Goal: Information Seeking & Learning: Understand process/instructions

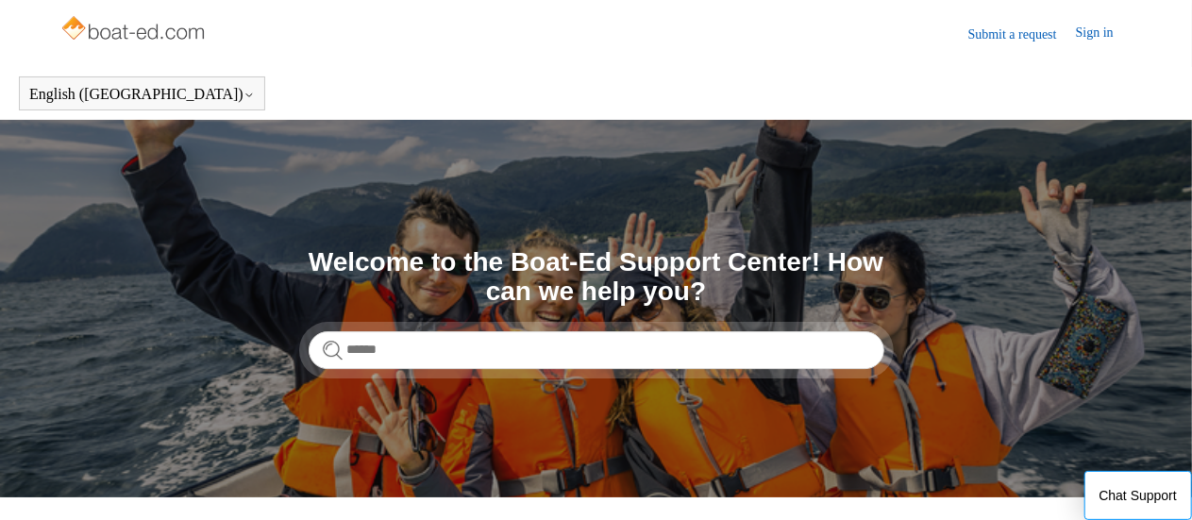
click at [1005, 35] on link "Submit a request" at bounding box center [1023, 35] width 108 height 20
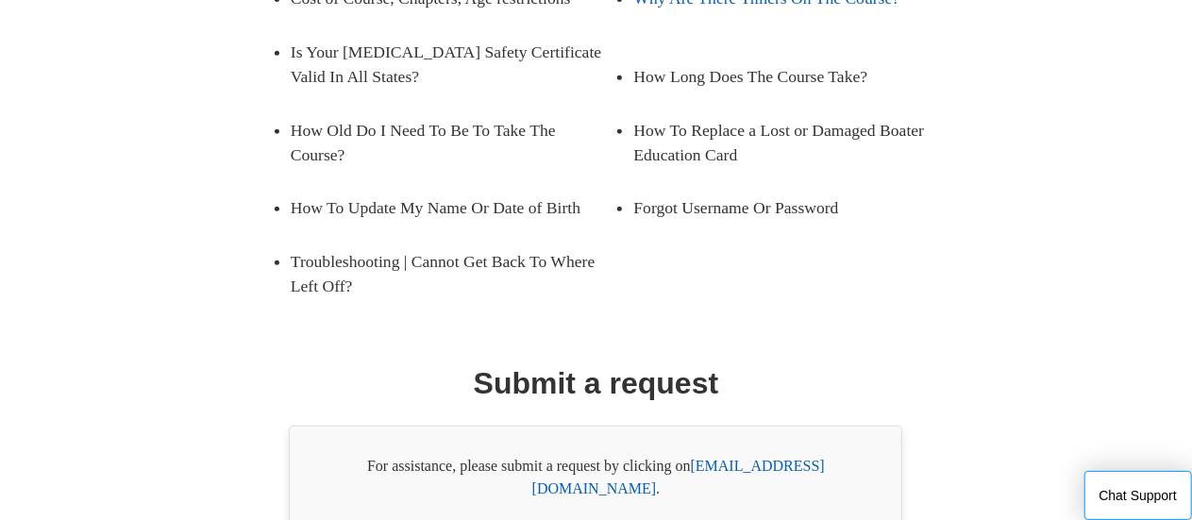
scroll to position [449, 0]
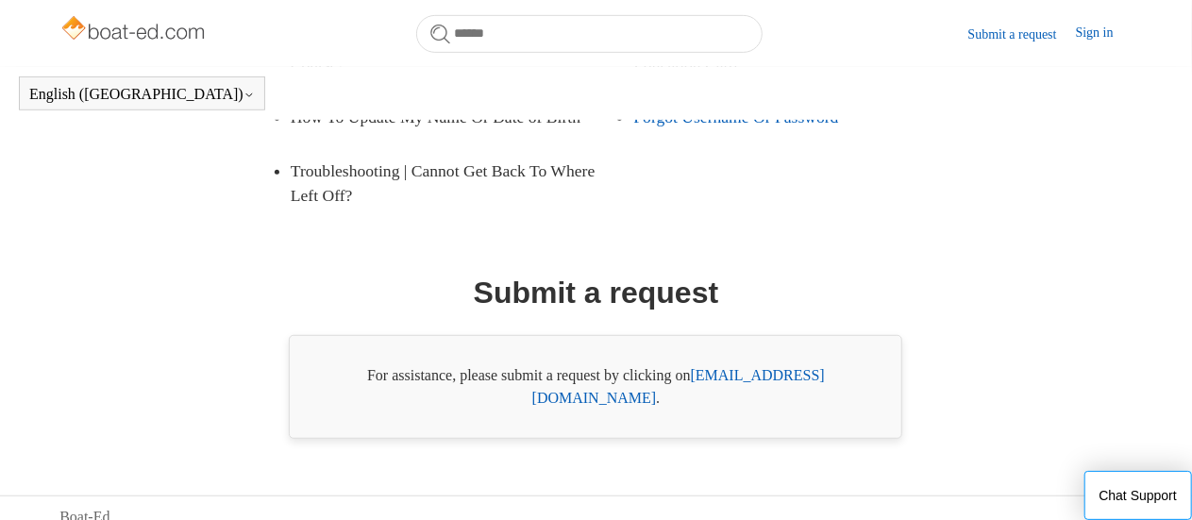
click at [741, 143] on link "Forgot Username Or Password" at bounding box center [781, 117] width 296 height 53
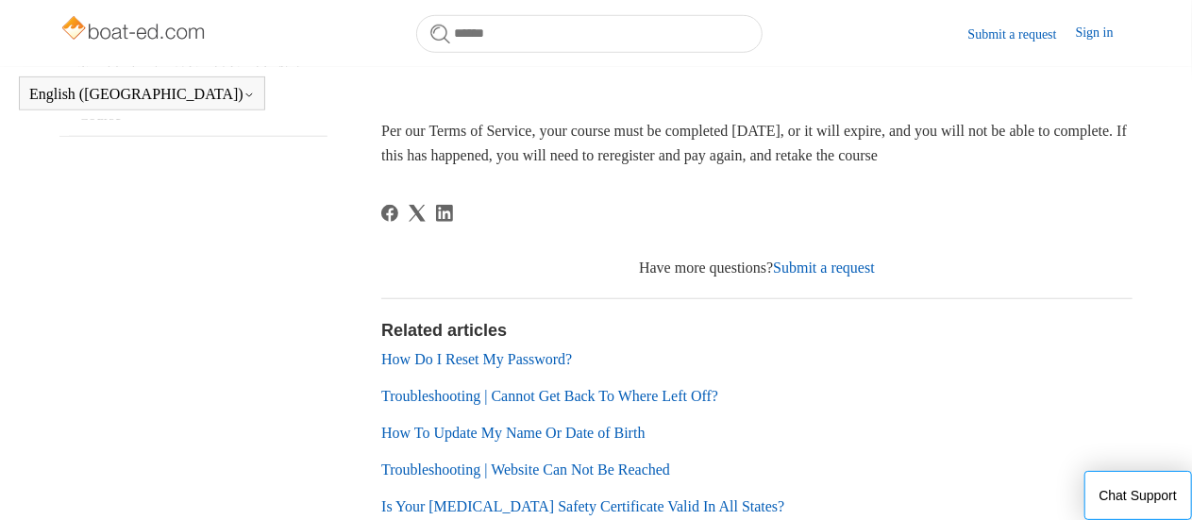
scroll to position [676, 0]
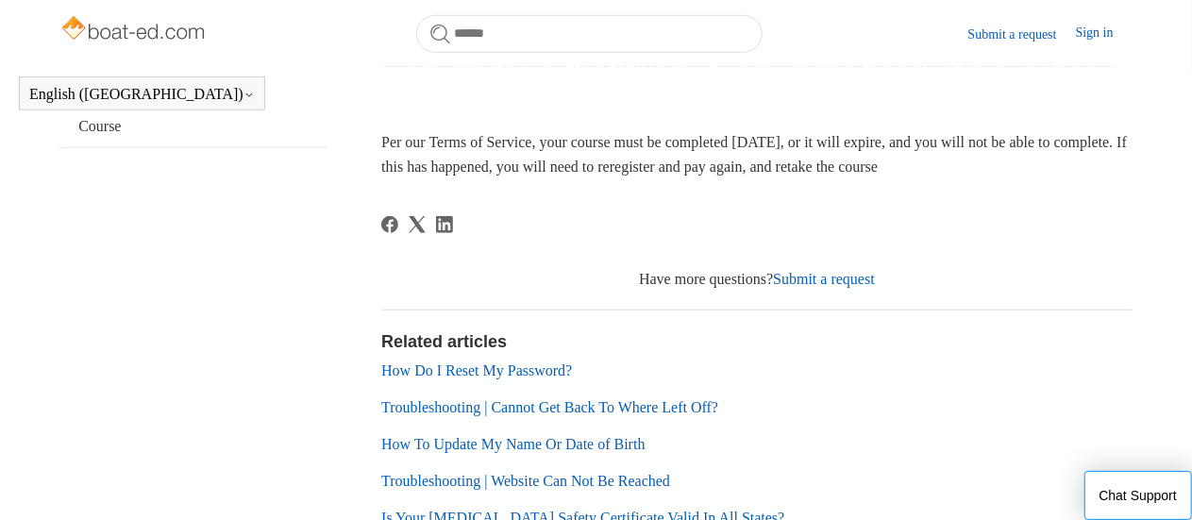
click at [855, 287] on link "Submit a request" at bounding box center [824, 279] width 102 height 16
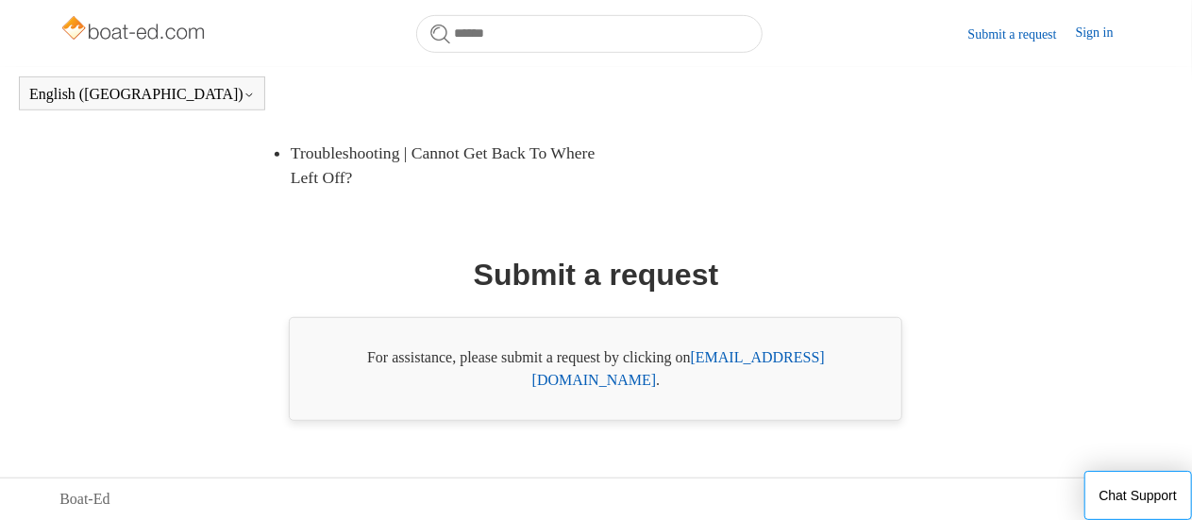
scroll to position [493, 0]
click at [726, 384] on link "support@boat-ed.com" at bounding box center [678, 368] width 293 height 39
click at [1132, 498] on button "Chat Support" at bounding box center [1139, 495] width 109 height 49
click at [689, 122] on link "Forgot Username Or Password" at bounding box center [781, 99] width 296 height 53
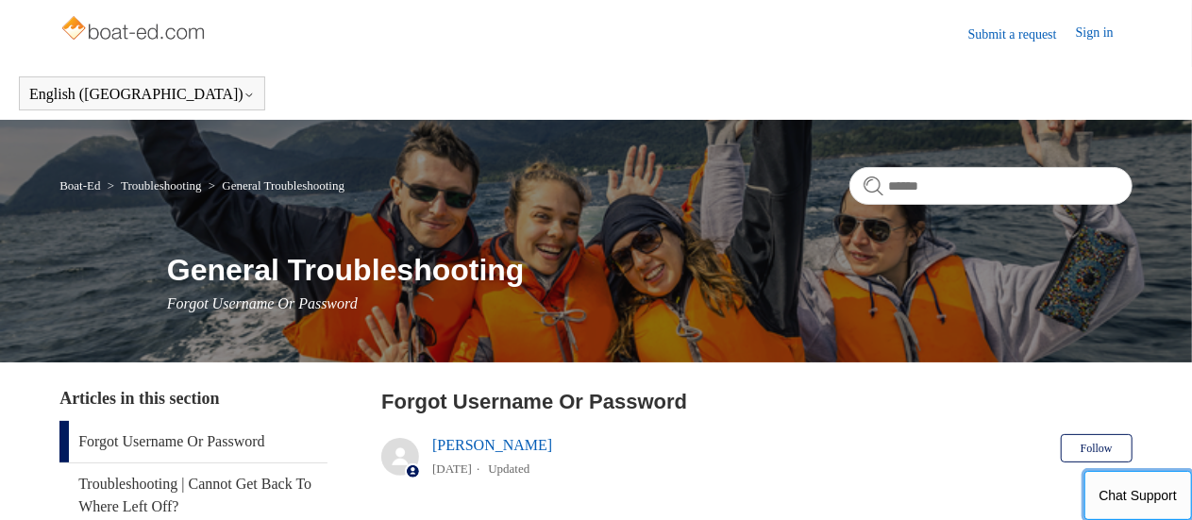
click at [1139, 494] on button "Chat Support" at bounding box center [1139, 495] width 109 height 49
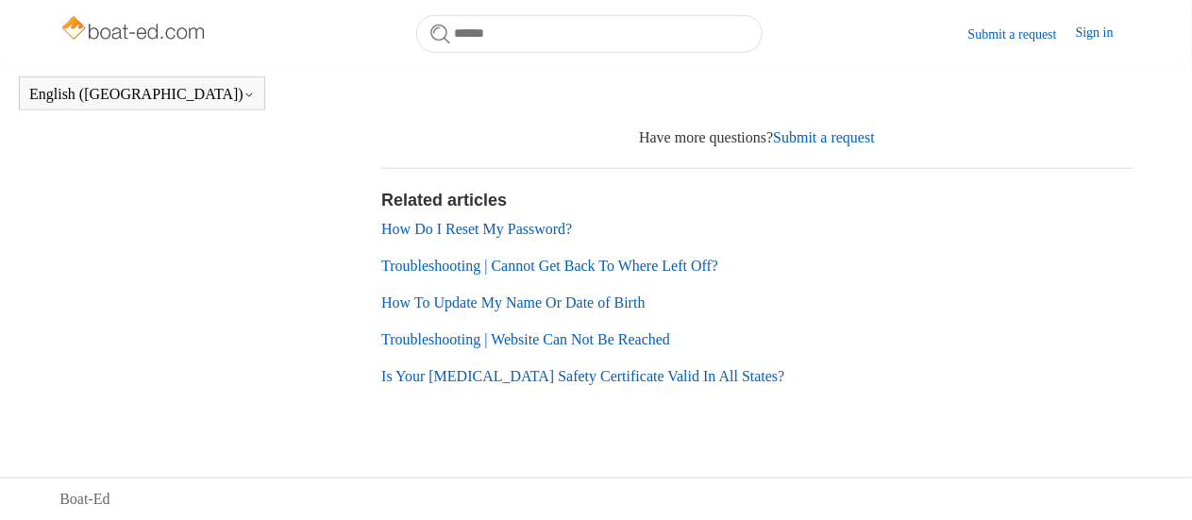
scroll to position [840, 0]
click at [464, 228] on link "How Do I Reset My Password?" at bounding box center [476, 229] width 191 height 16
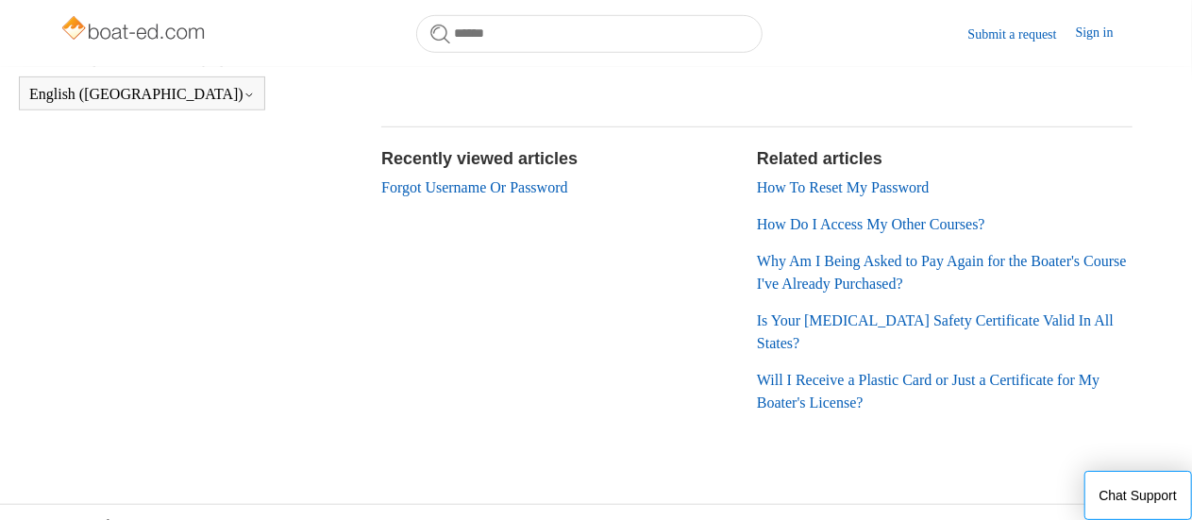
scroll to position [554, 0]
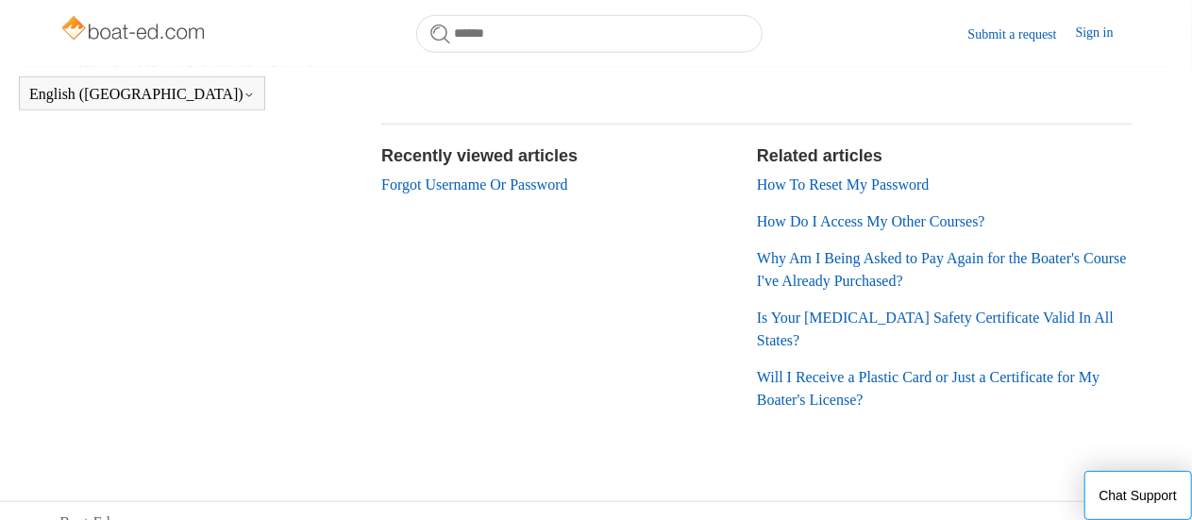
click at [836, 185] on link "How To Reset My Password" at bounding box center [843, 185] width 173 height 16
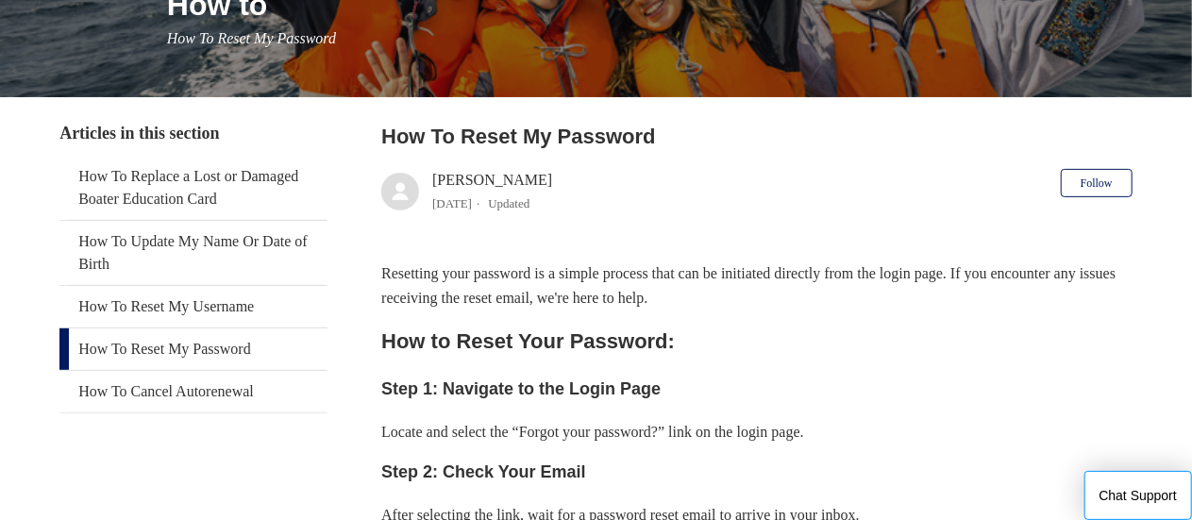
scroll to position [45, 0]
